Goal: Check status

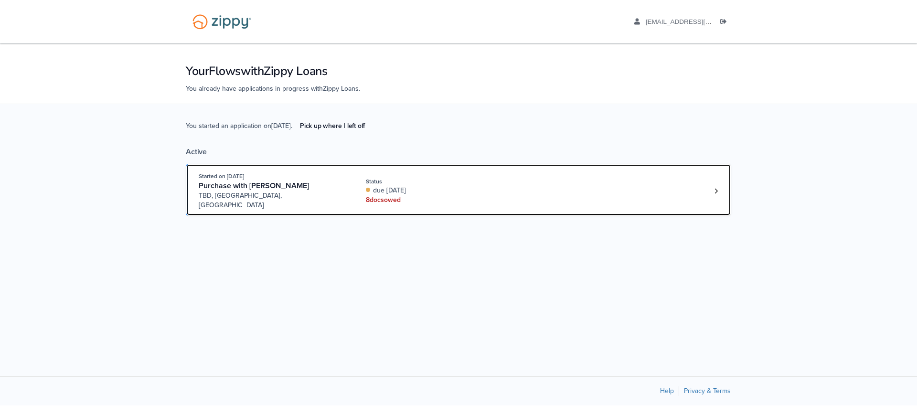
click at [453, 186] on div "due today" at bounding box center [429, 191] width 127 height 10
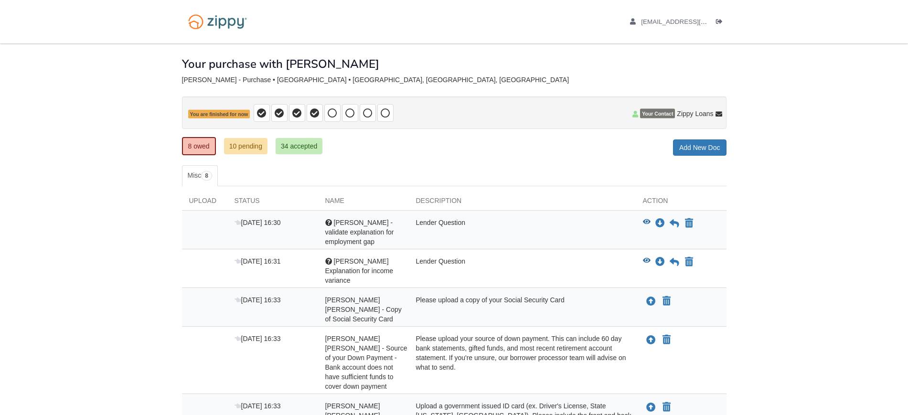
scroll to position [60, 0]
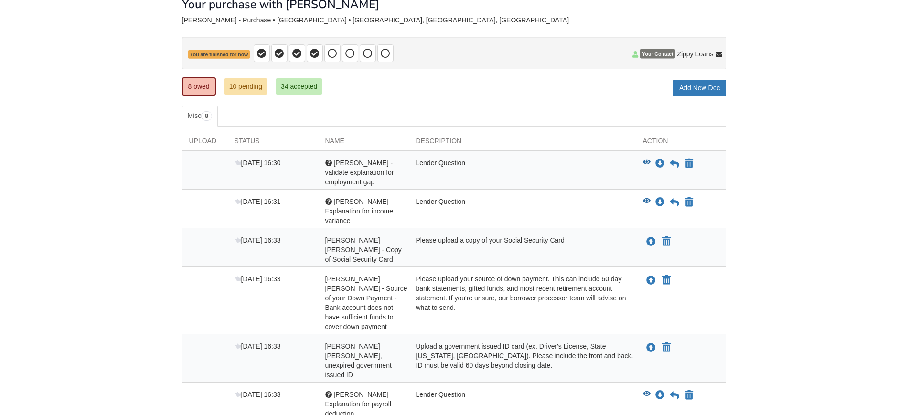
click at [647, 166] on button "View blank/sample document View blank/sample document" at bounding box center [647, 164] width 8 height 10
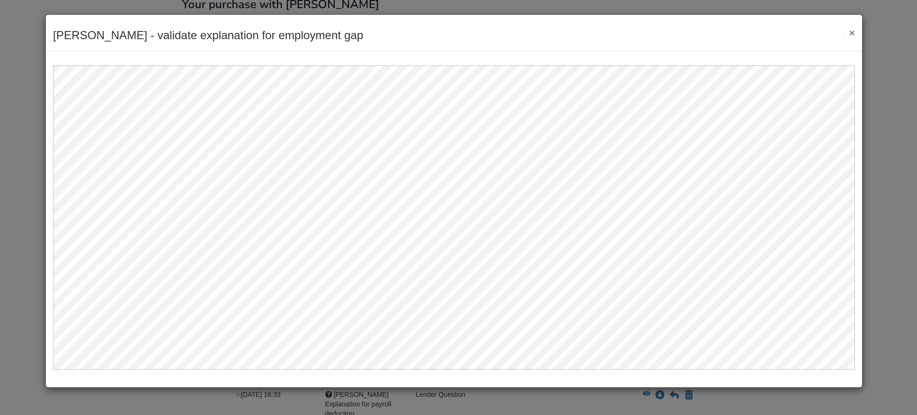
click at [849, 33] on button "×" at bounding box center [849, 33] width 11 height 10
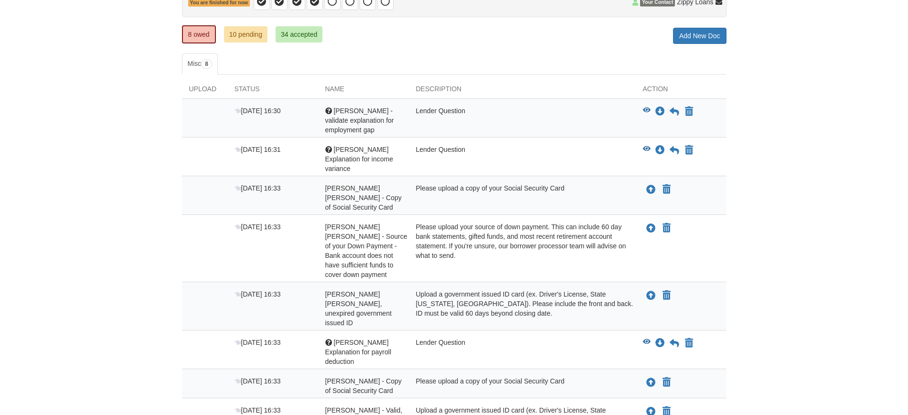
scroll to position [0, 0]
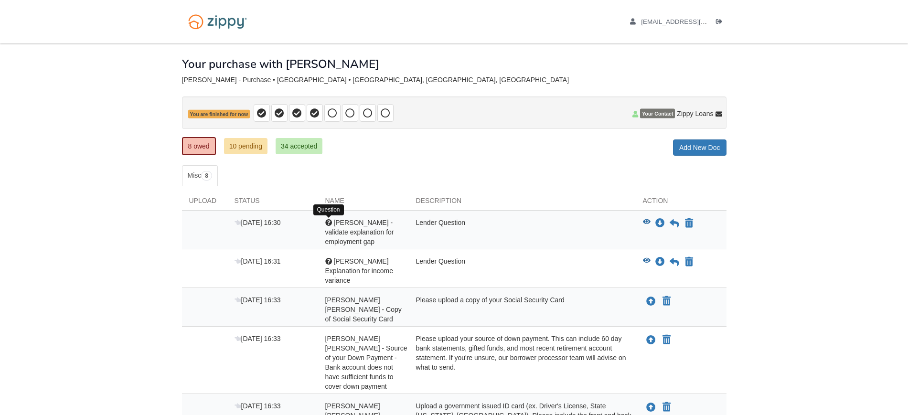
click at [330, 220] on div at bounding box center [328, 222] width 7 height 7
click at [673, 223] on icon at bounding box center [674, 224] width 10 height 10
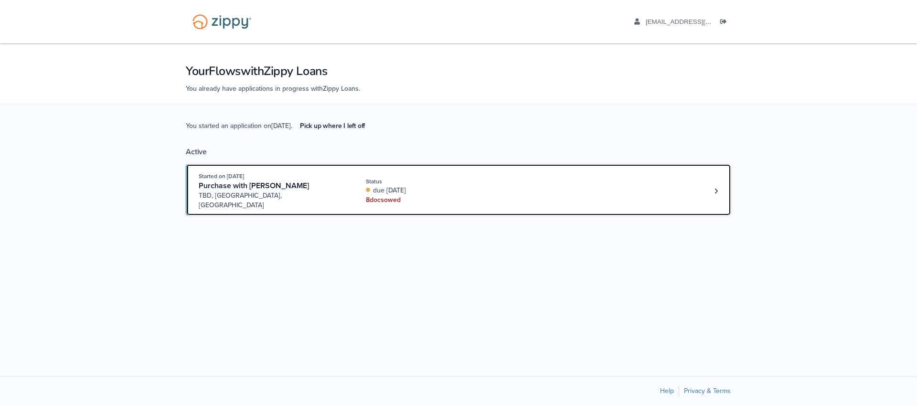
click at [398, 177] on div "Status" at bounding box center [429, 181] width 127 height 9
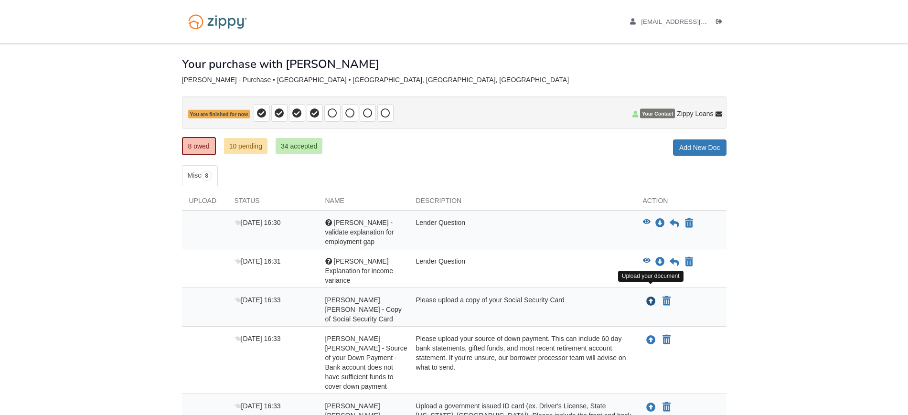
click at [650, 297] on icon "Upload Fabiola Lopez Franco - Copy of Social Security Card" at bounding box center [651, 302] width 10 height 10
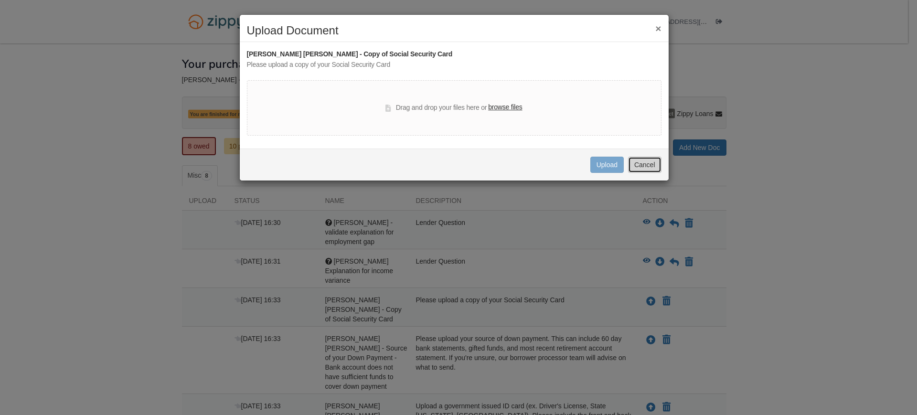
click at [646, 166] on button "Cancel" at bounding box center [644, 165] width 33 height 16
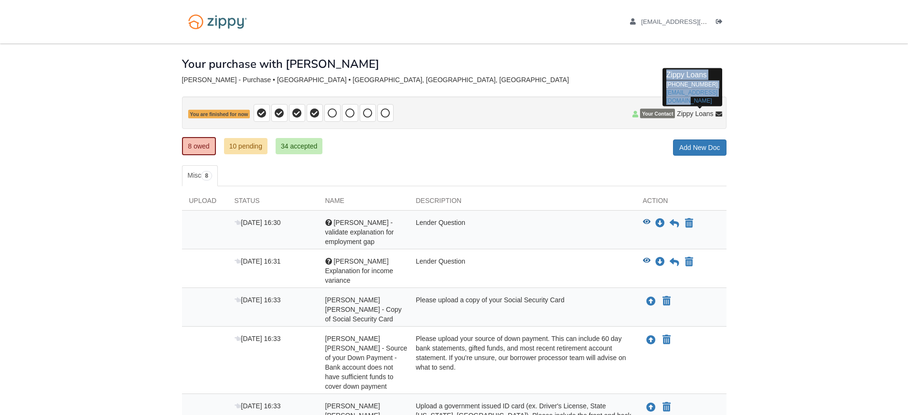
drag, startPoint x: 690, startPoint y: 102, endPoint x: 662, endPoint y: 77, distance: 37.5
click at [662, 77] on div "Zippy Loans 512-975-2947 zippyguide@zippymh.com" at bounding box center [692, 87] width 60 height 38
copy p "Zippy Loans 512-975-2947 zippyguide@zippymh.com"
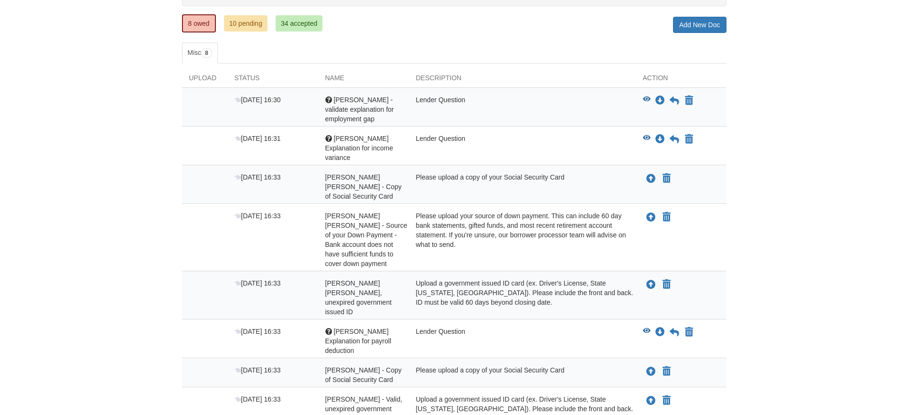
scroll to position [182, 0]
